Goal: Task Accomplishment & Management: Use online tool/utility

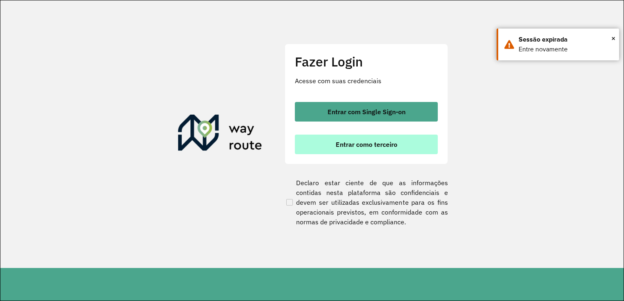
click at [359, 143] on span "Entrar como terceiro" at bounding box center [367, 144] width 62 height 7
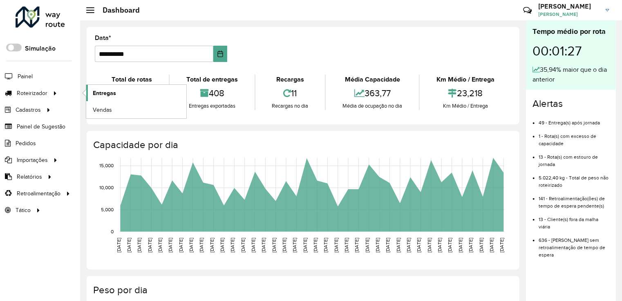
click at [112, 94] on span "Entregas" at bounding box center [104, 93] width 23 height 9
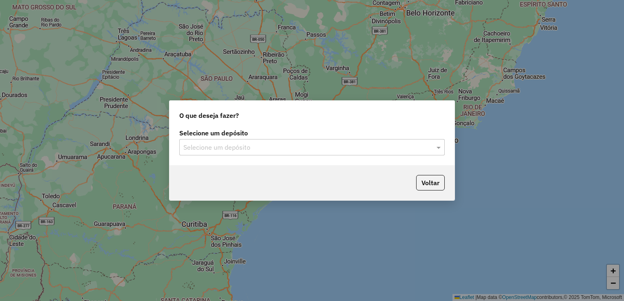
click at [255, 147] on input "text" at bounding box center [303, 148] width 241 height 10
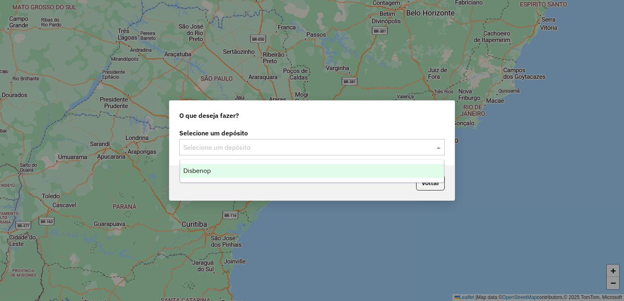
click at [227, 175] on div "Disbenop" at bounding box center [312, 171] width 264 height 14
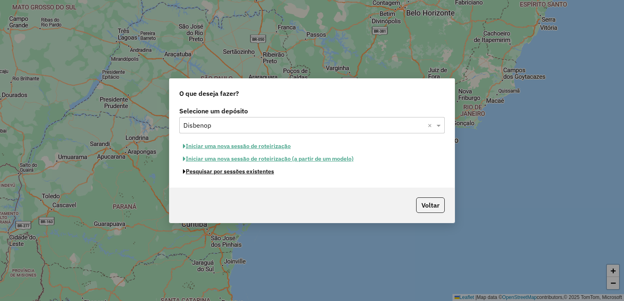
click at [240, 174] on button "Pesquisar por sessões existentes" at bounding box center [228, 171] width 98 height 13
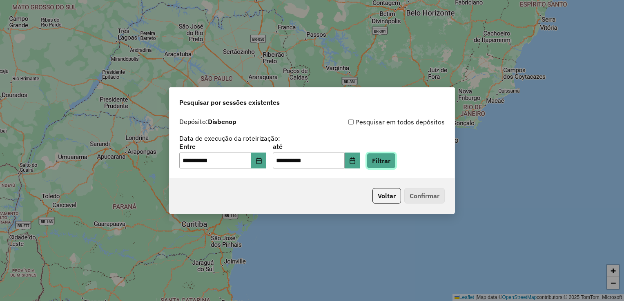
click at [391, 163] on button "Filtrar" at bounding box center [381, 161] width 29 height 16
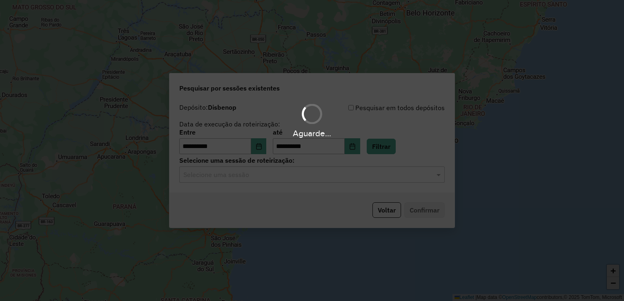
click at [217, 178] on input "text" at bounding box center [303, 175] width 241 height 10
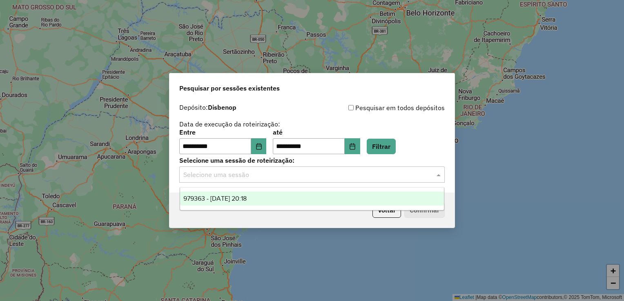
click at [209, 199] on span "979363 - 14/08/2025 20:18" at bounding box center [214, 198] width 63 height 7
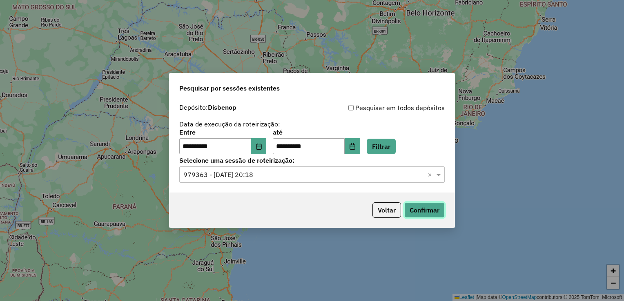
click at [418, 213] on button "Confirmar" at bounding box center [424, 211] width 40 height 16
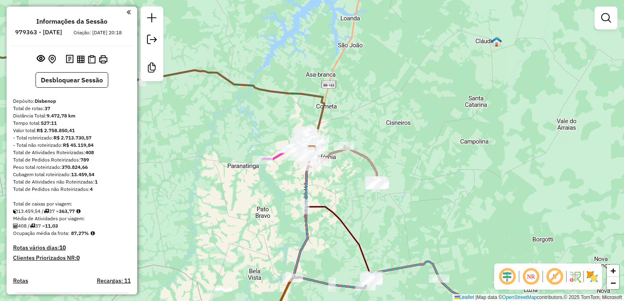
click at [124, 14] on div at bounding box center [70, 12] width 121 height 11
click at [128, 13] on em at bounding box center [129, 12] width 4 height 7
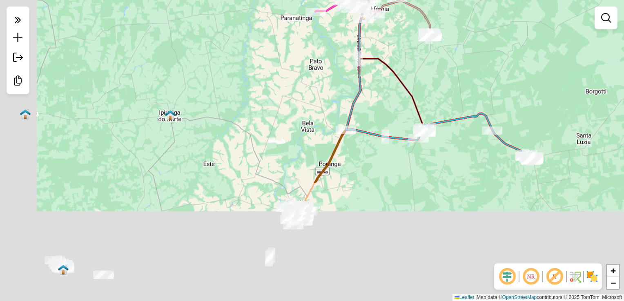
drag, startPoint x: 253, startPoint y: 205, endPoint x: 373, endPoint y: 120, distance: 146.4
click at [288, 92] on div "Janela de atendimento Grade de atendimento Capacidade Transportadoras Veículos …" at bounding box center [312, 150] width 624 height 301
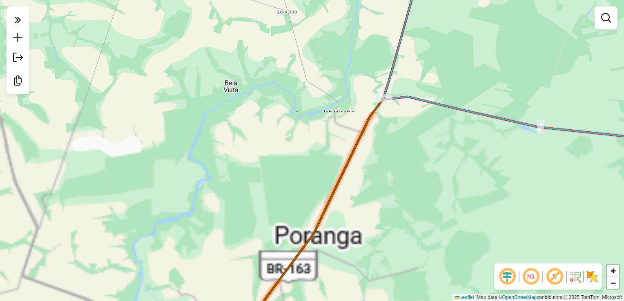
drag, startPoint x: 404, startPoint y: 210, endPoint x: 436, endPoint y: -28, distance: 240.0
click at [436, 0] on html "Aguarde... Pop-up bloqueado! Seu navegador bloqueou automáticamente a abertura …" at bounding box center [312, 150] width 624 height 301
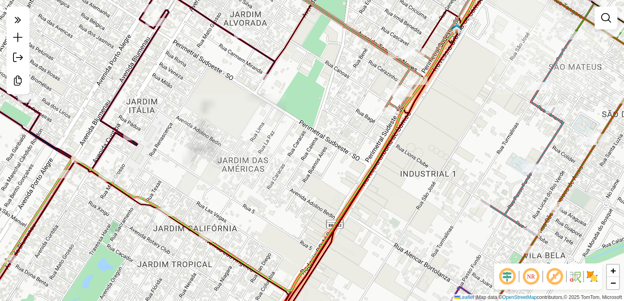
drag, startPoint x: 252, startPoint y: 179, endPoint x: 297, endPoint y: 105, distance: 86.4
click at [297, 107] on div "Janela de atendimento Grade de atendimento Capacidade Transportadoras Veículos …" at bounding box center [312, 150] width 624 height 301
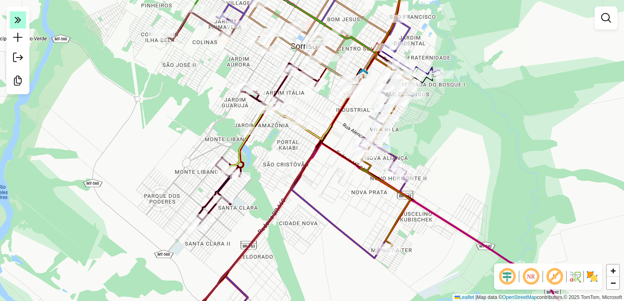
click at [20, 27] on em at bounding box center [18, 19] width 16 height 17
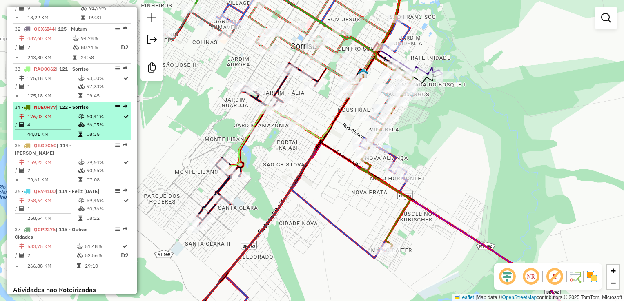
scroll to position [1636, 0]
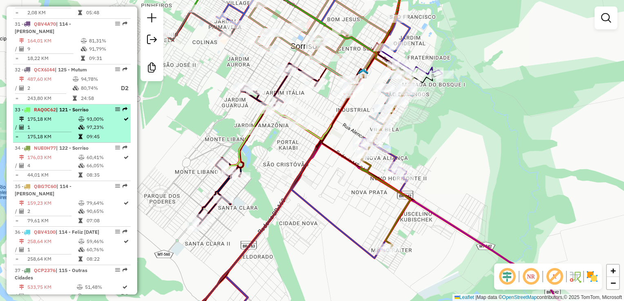
click at [64, 115] on td "175,18 KM" at bounding box center [52, 119] width 51 height 8
select select "**********"
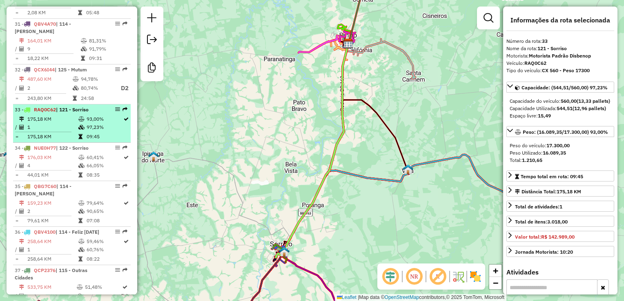
click at [71, 123] on td "1" at bounding box center [52, 127] width 51 height 8
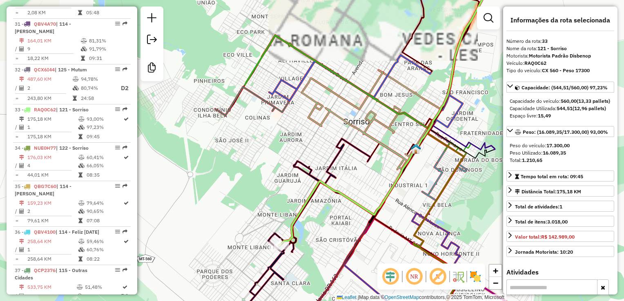
drag, startPoint x: 257, startPoint y: 203, endPoint x: 241, endPoint y: 149, distance: 56.3
click at [241, 149] on div "Janela de atendimento Grade de atendimento Capacidade Transportadoras Veículos …" at bounding box center [312, 150] width 624 height 301
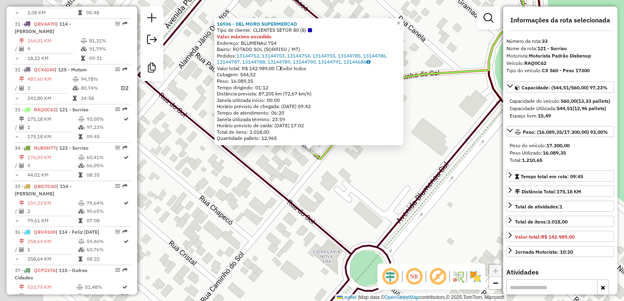
scroll to position [1709, 0]
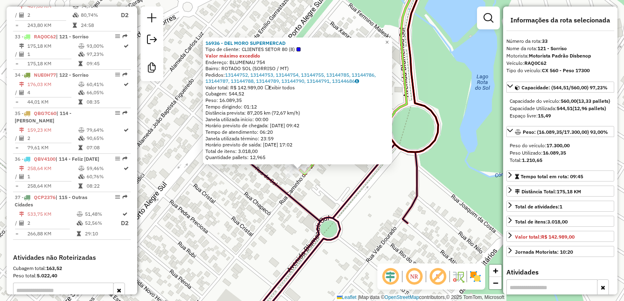
drag, startPoint x: 348, startPoint y: 171, endPoint x: 326, endPoint y: 176, distance: 22.1
click at [326, 176] on div "16936 - DEL MORO SUPERMERCAD Tipo de cliente: CLIENTES SETOR 80 (8) Valor máxim…" at bounding box center [312, 150] width 624 height 301
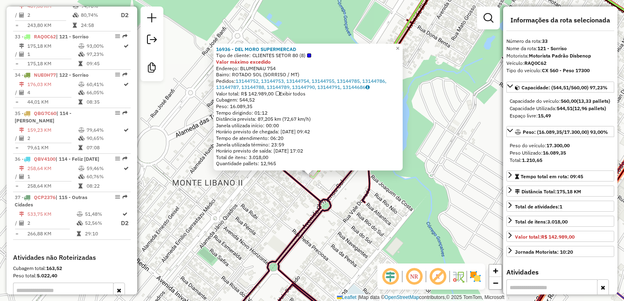
click at [332, 180] on div "16936 - DEL MORO SUPERMERCAD Tipo de cliente: CLIENTES SETOR 80 (8) Valor máxim…" at bounding box center [312, 150] width 624 height 301
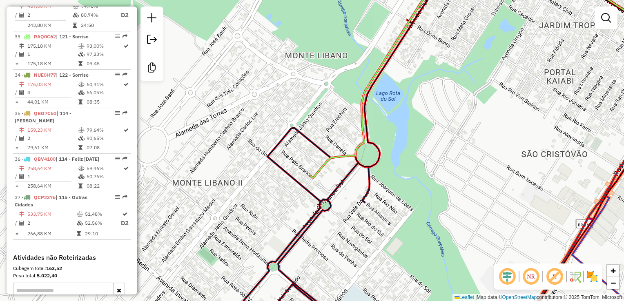
click at [320, 169] on icon at bounding box center [499, 74] width 376 height 208
select select "**********"
